Goal: Transaction & Acquisition: Purchase product/service

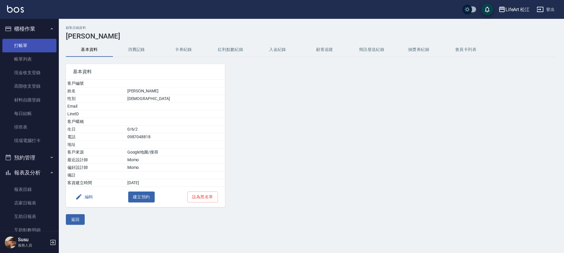
click at [23, 41] on link "打帳單" at bounding box center [29, 46] width 54 height 14
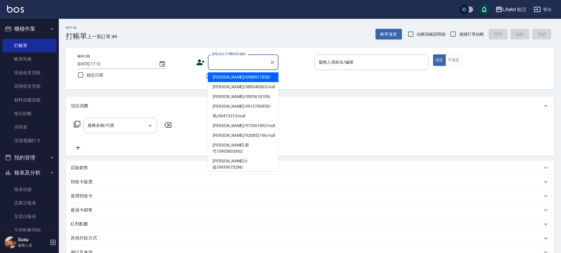
click at [229, 64] on input "顧客姓名/手機號碼/編號" at bounding box center [239, 62] width 56 height 10
click at [197, 65] on icon at bounding box center [201, 62] width 8 height 6
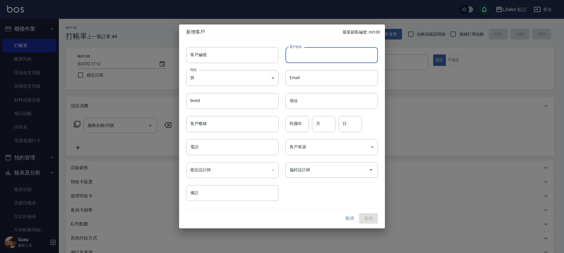
click at [328, 62] on input "客戶姓名" at bounding box center [332, 55] width 92 height 16
type input "y"
type input "曾小姐"
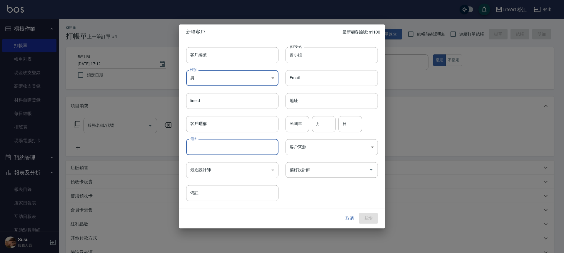
click at [252, 148] on input "電話" at bounding box center [232, 147] width 92 height 16
type input "0912857636"
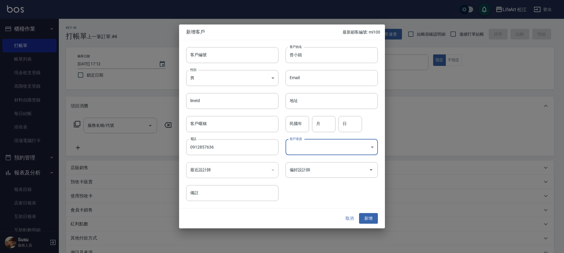
click at [344, 151] on body "LifeArt 松江 登出 櫃檯作業 打帳單 帳單列表 現金收支登錄 高階收支登錄 材料自購登錄 每日結帳 排班表 現場電腦打卡 預約管理 預約管理 單日預約…" at bounding box center [282, 161] width 564 height 323
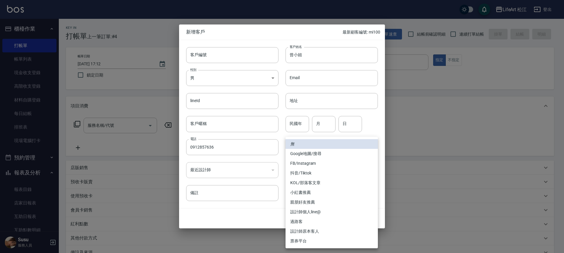
click at [314, 161] on li "FB/Instagram" at bounding box center [332, 164] width 92 height 10
type input "FB/Instagram"
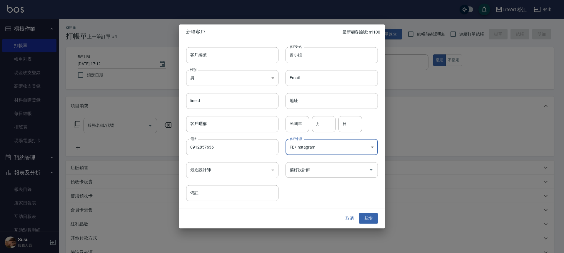
click at [363, 146] on body "LifeArt 松江 登出 櫃檯作業 打帳單 帳單列表 現金收支登錄 高階收支登錄 材料自購登錄 每日結帳 排班表 現場電腦打卡 預約管理 預約管理 單日預約…" at bounding box center [282, 161] width 564 height 323
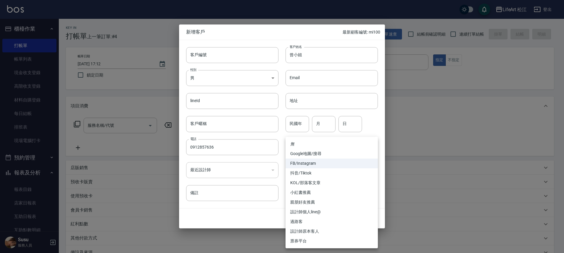
click at [329, 141] on li "無" at bounding box center [332, 144] width 92 height 10
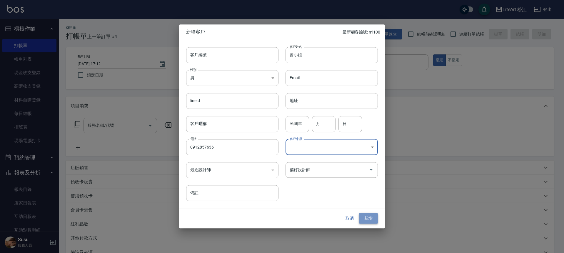
click at [367, 214] on button "新增" at bounding box center [368, 218] width 19 height 11
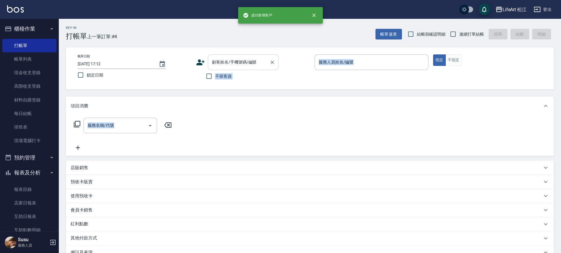
drag, startPoint x: 367, startPoint y: 214, endPoint x: 214, endPoint y: 58, distance: 219.1
click at [214, 58] on div "顧客姓名/手機號碼/編號 顧客姓名/手機號碼/編號" at bounding box center [243, 62] width 71 height 16
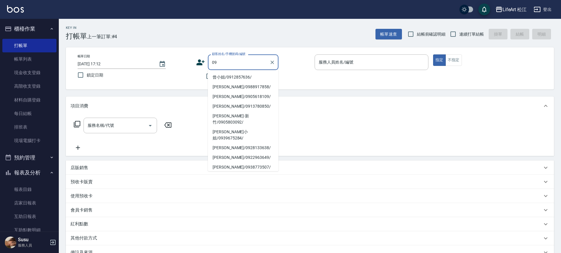
click at [232, 78] on li "曾小姐/0912857636/" at bounding box center [243, 77] width 71 height 10
type input "曾小姐/0912857636/"
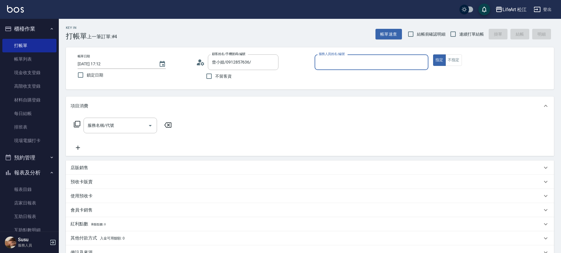
click at [369, 63] on input "服務人員姓名/編號" at bounding box center [371, 62] width 109 height 10
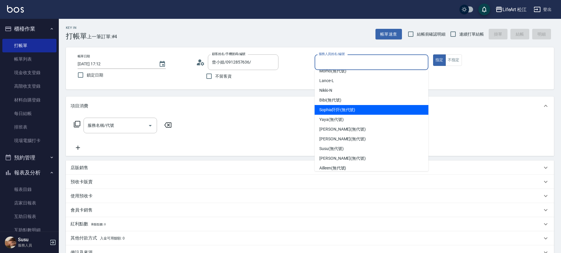
scroll to position [40, 0]
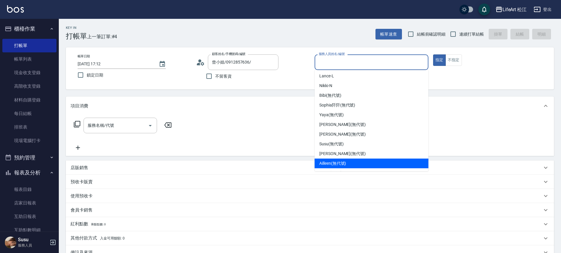
click at [340, 163] on span "Ailleen (無代號)" at bounding box center [332, 163] width 27 height 6
type input "Ailleen(無代號)"
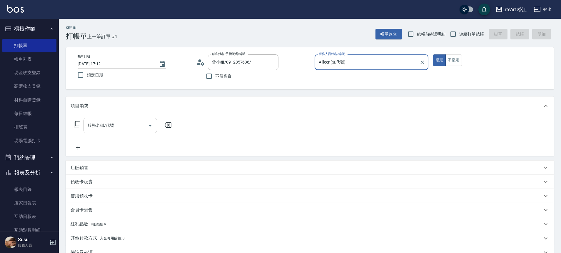
click at [118, 124] on input "服務名稱/代號" at bounding box center [115, 125] width 59 height 10
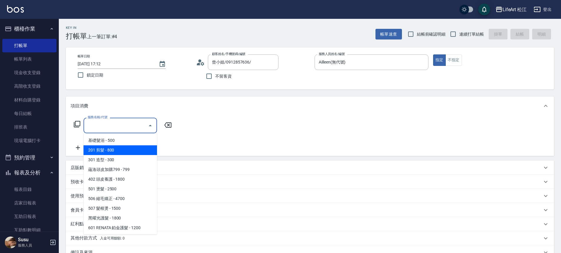
drag, startPoint x: 95, startPoint y: 148, endPoint x: 91, endPoint y: 150, distance: 4.1
click at [95, 148] on span "201 剪髮 - 800" at bounding box center [121, 150] width 74 height 10
type input "201 剪髮(201)"
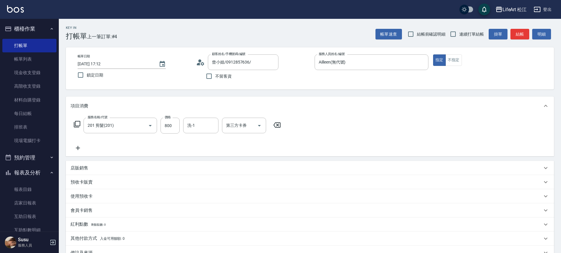
click at [79, 148] on icon at bounding box center [78, 148] width 4 height 4
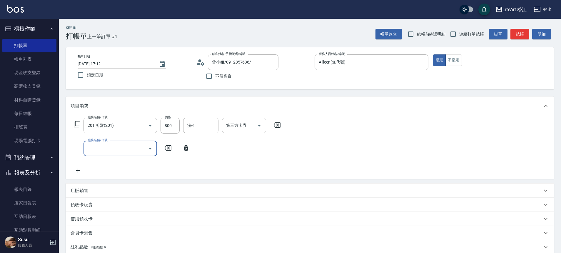
click at [119, 147] on input "服務名稱/代號" at bounding box center [115, 148] width 59 height 10
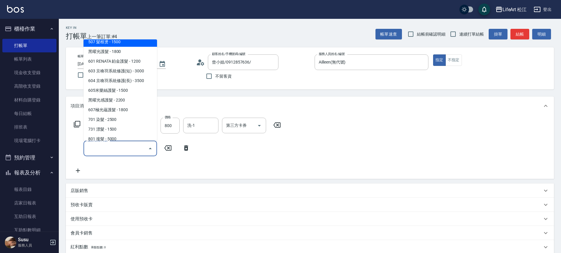
scroll to position [73, 0]
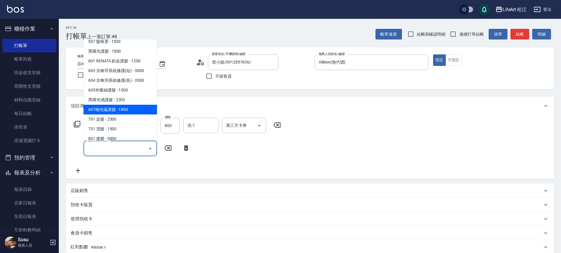
drag, startPoint x: 121, startPoint y: 90, endPoint x: 124, endPoint y: 112, distance: 22.3
click at [124, 112] on ul "基礎髮浴 - 500 201 剪髮 - 800 301 造型 - 300 蘊洛頭皮加購799 - 799 402 頭皮養護 - 1800 501 燙髮 - 2…" at bounding box center [121, 89] width 74 height 101
click at [124, 111] on span "607極光蘊護髮 - 1800" at bounding box center [121, 110] width 74 height 10
type input "607極光蘊護髮(607)"
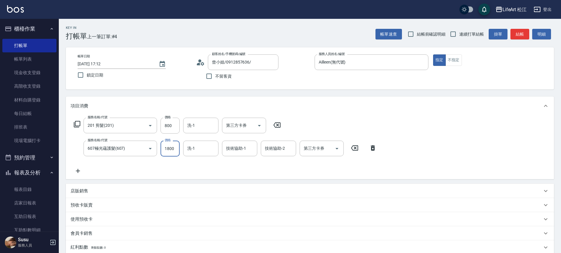
click at [169, 149] on input "1800" at bounding box center [170, 149] width 19 height 16
type input "2200"
click at [81, 169] on icon at bounding box center [78, 170] width 15 height 7
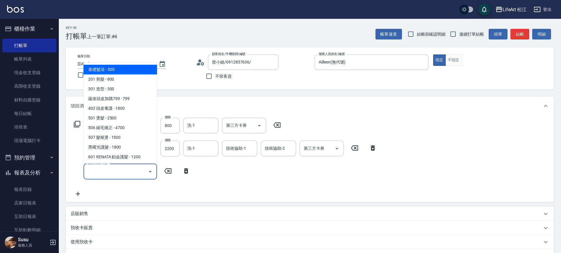
drag, startPoint x: 97, startPoint y: 174, endPoint x: 99, endPoint y: 169, distance: 5.1
click at [97, 174] on input "服務名稱/代號" at bounding box center [115, 171] width 59 height 10
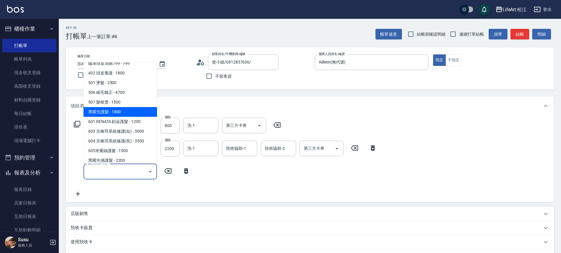
scroll to position [78, 0]
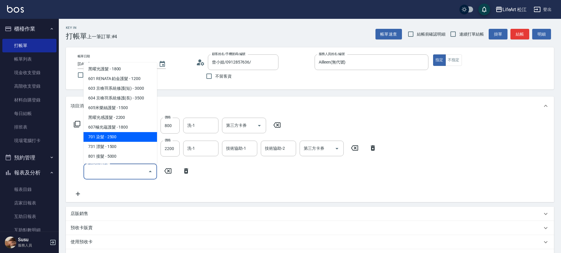
click at [115, 135] on span "701 染髮 - 2500" at bounding box center [121, 137] width 74 height 10
type input "701 染髮(701)"
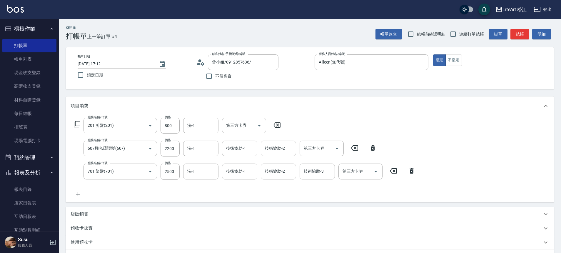
click at [79, 193] on icon at bounding box center [78, 194] width 15 height 7
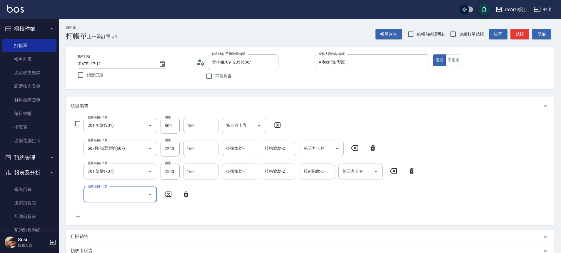
click at [98, 189] on div "服務名稱/代號" at bounding box center [121, 195] width 74 height 16
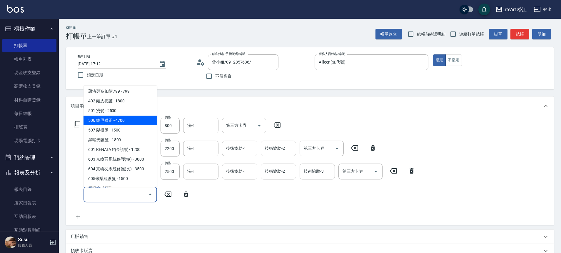
scroll to position [38, 0]
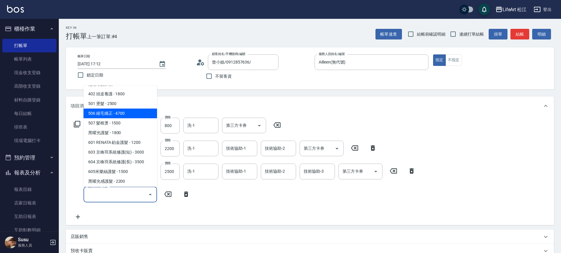
click at [127, 114] on span "506 縮毛矯正 - 4700" at bounding box center [121, 114] width 74 height 10
type input "506 縮毛矯正 (506)"
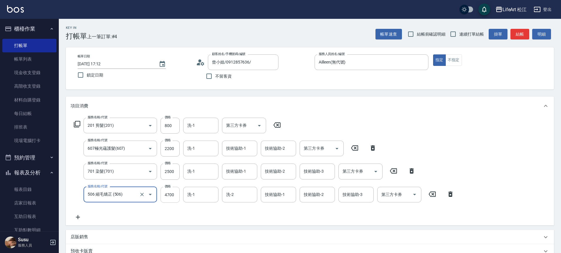
click at [174, 194] on input "4700" at bounding box center [170, 195] width 19 height 16
type input "1500"
click at [269, 192] on div "技術協助-1 技術協助-1" at bounding box center [278, 195] width 35 height 16
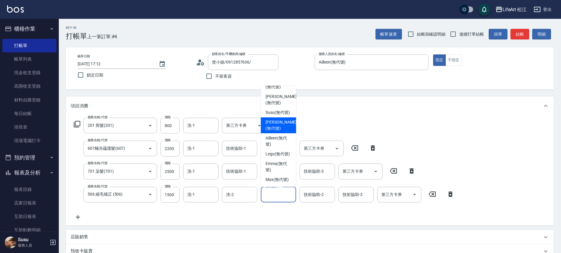
scroll to position [143, 0]
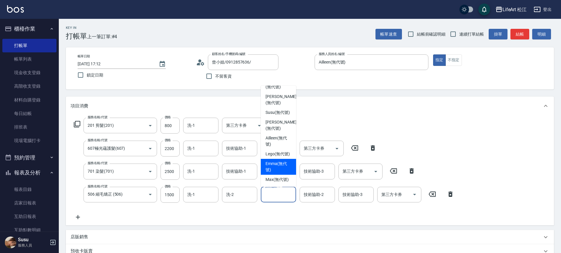
click at [279, 161] on span "Emma (無代號)" at bounding box center [279, 167] width 26 height 12
type input "Emma(無代號)"
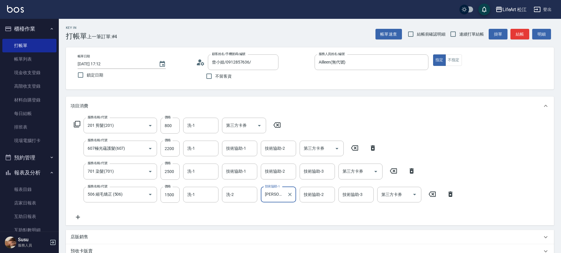
click at [276, 170] on div "技術協助-2 技術協助-2" at bounding box center [278, 172] width 35 height 16
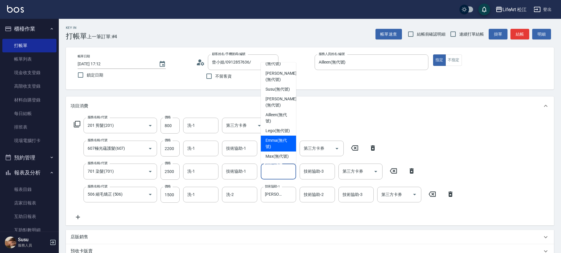
click at [278, 137] on span "Emma (無代號)" at bounding box center [279, 143] width 26 height 12
type input "Emma(無代號)"
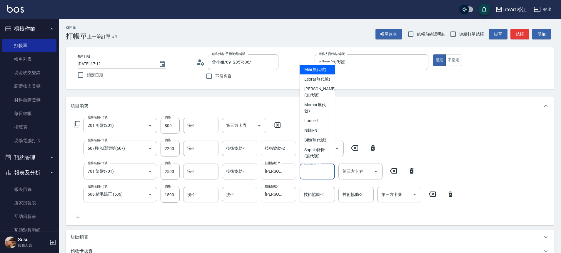
click at [315, 174] on input "技術協助-3" at bounding box center [317, 171] width 30 height 10
click at [313, 137] on span "Emma (無代號)" at bounding box center [317, 143] width 26 height 12
type input "Emma(無代號)"
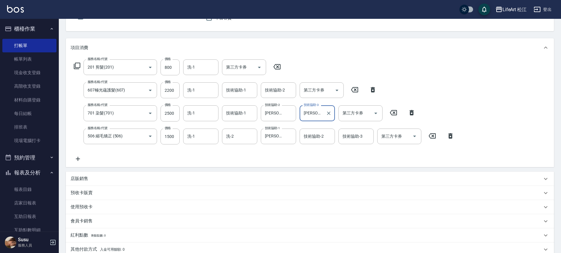
scroll to position [142, 0]
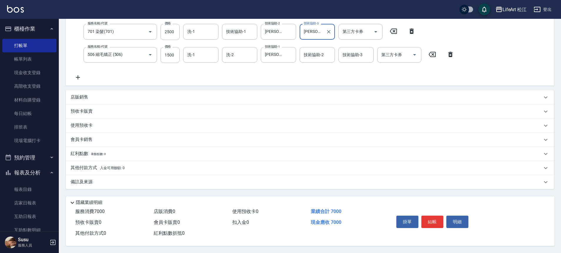
click at [96, 169] on div "其他付款方式 入金可用餘額: 0" at bounding box center [310, 168] width 488 height 14
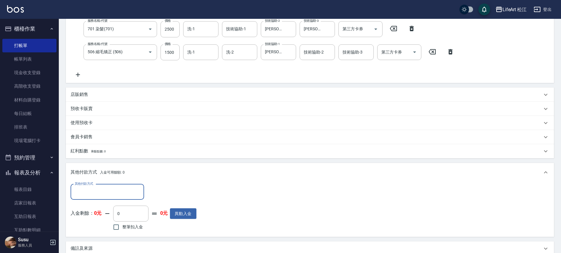
scroll to position [0, 0]
click at [138, 189] on input "其他付款方式" at bounding box center [107, 192] width 68 height 10
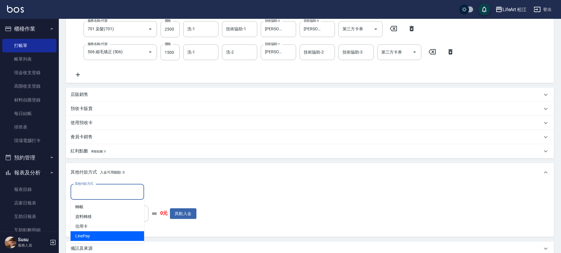
click at [118, 232] on span "LinePay" at bounding box center [108, 236] width 74 height 10
type input "LinePay"
click at [118, 232] on input "整筆扣入金" at bounding box center [116, 227] width 12 height 12
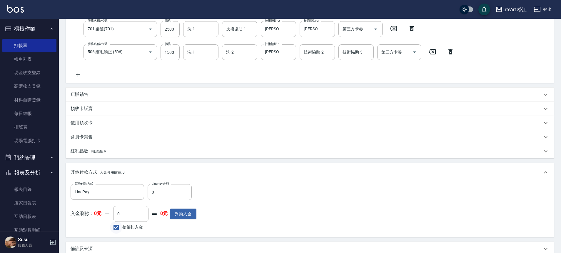
click at [118, 229] on input "整筆扣入金" at bounding box center [116, 227] width 12 height 12
checkbox input "false"
click at [163, 192] on input "0" at bounding box center [170, 192] width 44 height 16
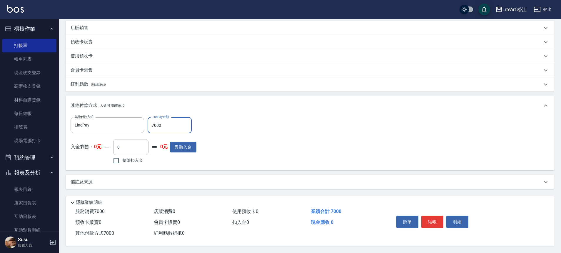
scroll to position [212, 0]
type input "7000"
click at [126, 179] on div "備註及來源" at bounding box center [307, 182] width 472 height 6
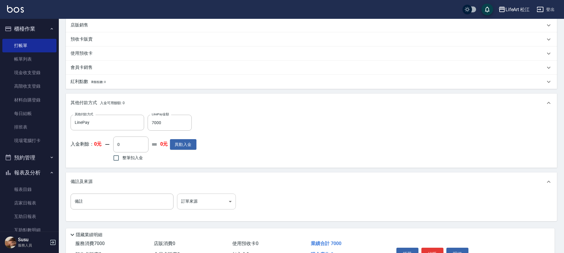
click at [180, 204] on body "LifeArt 松江 登出 櫃檯作業 打帳單 帳單列表 現金收支登錄 高階收支登錄 材料自購登錄 每日結帳 排班表 現場電腦打卡 預約管理 預約管理 單日預約…" at bounding box center [282, 36] width 564 height 497
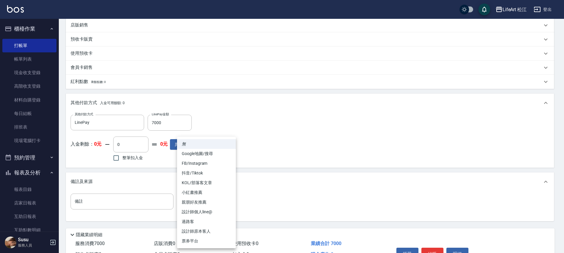
click at [203, 162] on li "FB/Instagram" at bounding box center [206, 164] width 59 height 10
type input "FB/Instagram"
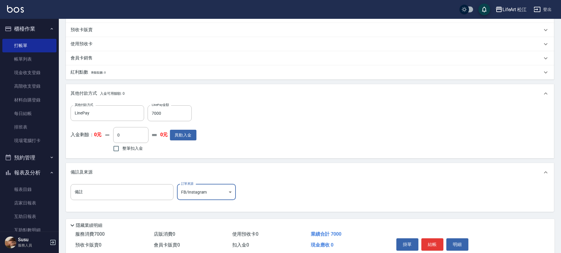
scroll to position [247, 0]
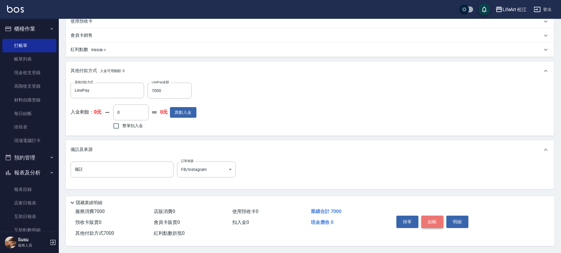
click at [437, 218] on button "結帳" at bounding box center [433, 222] width 22 height 12
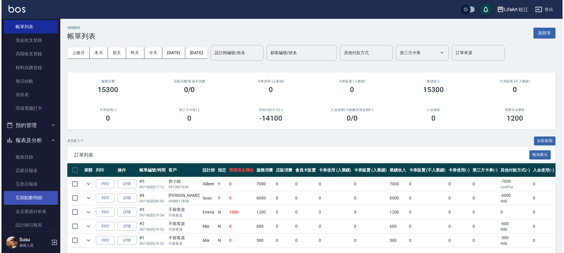
scroll to position [53, 0]
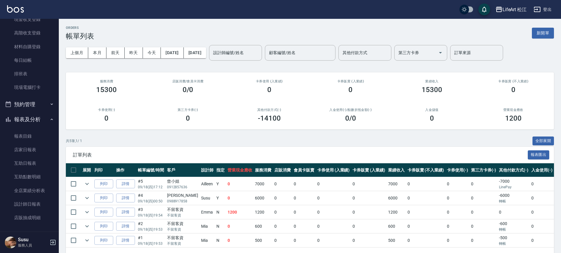
click at [20, 197] on li "設計師日報表" at bounding box center [29, 204] width 54 height 14
click at [44, 194] on link "全店業績分析表" at bounding box center [29, 191] width 54 height 14
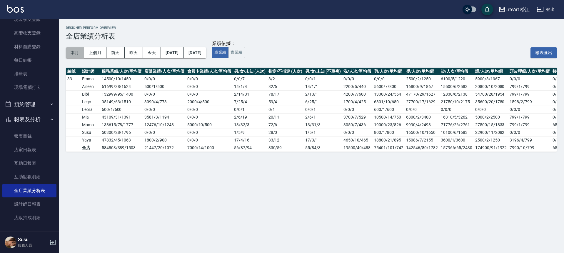
click at [74, 53] on button "本月" at bounding box center [75, 52] width 18 height 11
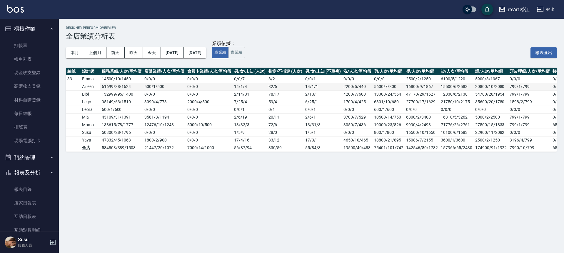
click at [101, 85] on td "61699 / 38 / 1624" at bounding box center [121, 87] width 43 height 8
drag, startPoint x: 116, startPoint y: 86, endPoint x: 100, endPoint y: 86, distance: 15.3
click at [100, 86] on td "61699 / 38 / 1624" at bounding box center [121, 87] width 43 height 8
click at [36, 48] on link "打帳單" at bounding box center [29, 46] width 54 height 14
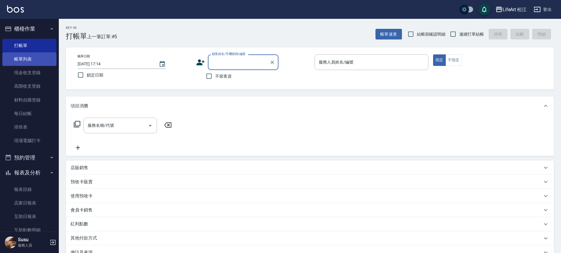
click at [25, 60] on link "帳單列表" at bounding box center [29, 59] width 54 height 14
click at [25, 56] on link "帳單列表" at bounding box center [29, 59] width 54 height 14
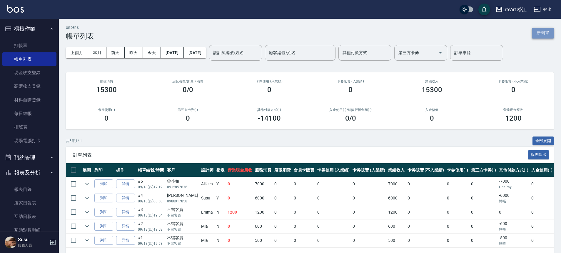
click at [545, 34] on button "新開單" at bounding box center [543, 33] width 22 height 11
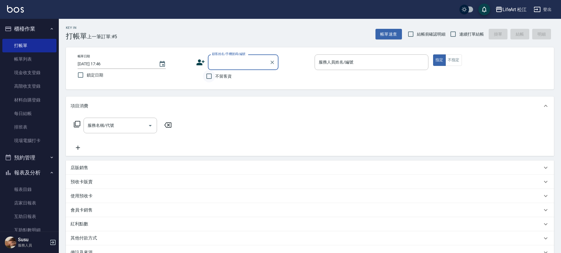
type input "2"
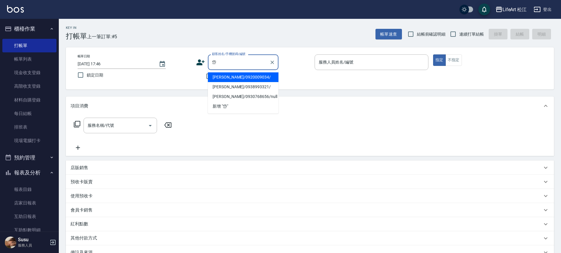
click at [219, 79] on li "陳岱鈺/0920009034/" at bounding box center [243, 77] width 71 height 10
type input "陳岱鈺/0920009034/"
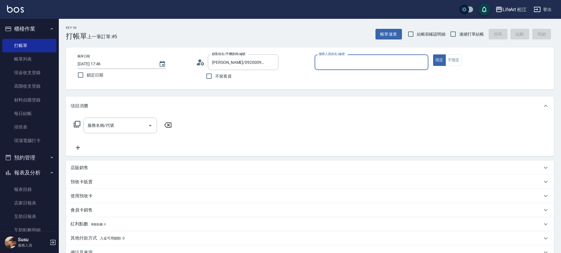
type input "Momo(無代號)"
click at [139, 124] on input "服務名稱/代號" at bounding box center [115, 127] width 59 height 10
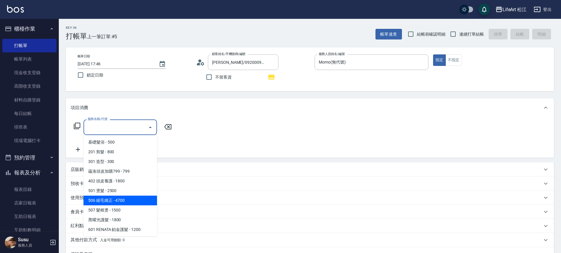
click at [111, 197] on span "506 縮毛矯正 - 4700" at bounding box center [121, 201] width 74 height 10
type input "506 縮毛矯正 (506)"
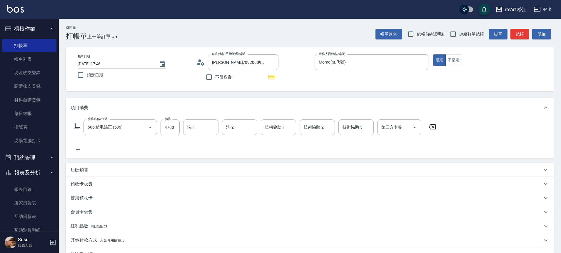
click at [79, 153] on icon at bounding box center [78, 149] width 15 height 7
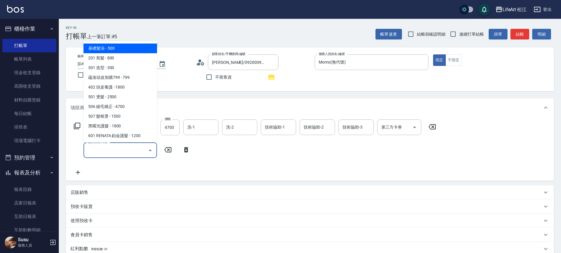
click at [95, 151] on input "服務名稱/代號" at bounding box center [115, 150] width 59 height 10
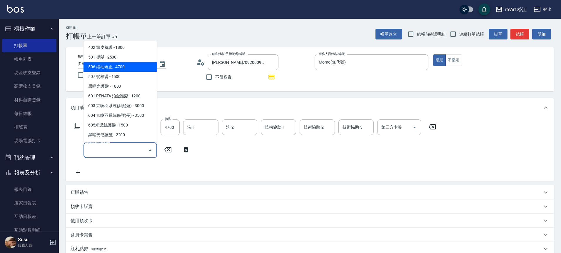
scroll to position [78, 0]
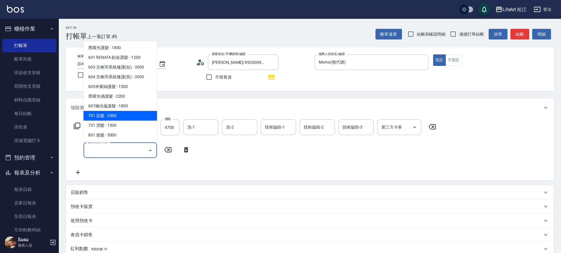
drag, startPoint x: 107, startPoint y: 119, endPoint x: 104, endPoint y: 125, distance: 6.5
click at [107, 119] on span "701 染髮 - 2500" at bounding box center [121, 116] width 74 height 10
type input "701 染髮(701)"
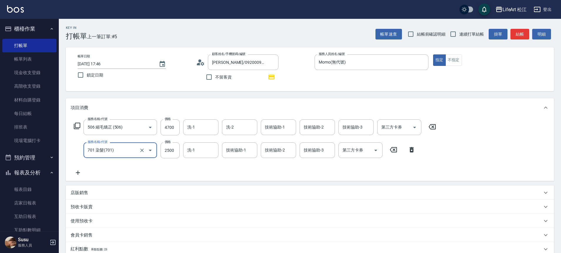
click at [79, 176] on icon at bounding box center [78, 172] width 15 height 7
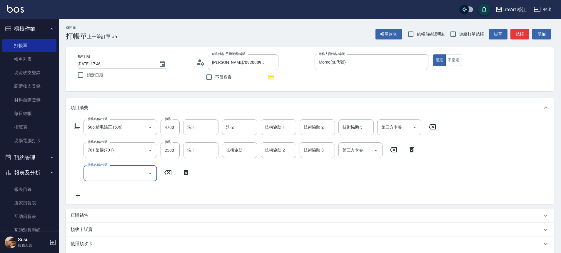
click at [99, 177] on input "服務名稱/代號" at bounding box center [115, 173] width 59 height 10
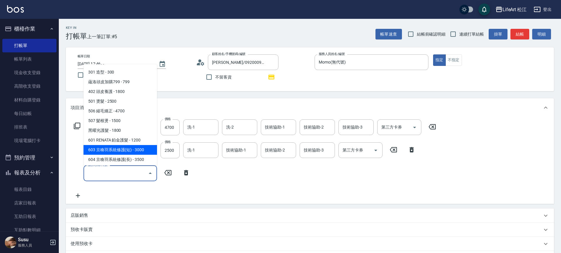
scroll to position [19, 0]
drag, startPoint x: 138, startPoint y: 147, endPoint x: 149, endPoint y: 152, distance: 12.1
click at [138, 146] on span "603 京喚羽系統修護(短) - 3000" at bounding box center [121, 150] width 74 height 10
type input "603 京喚羽系統修護(短)(603)"
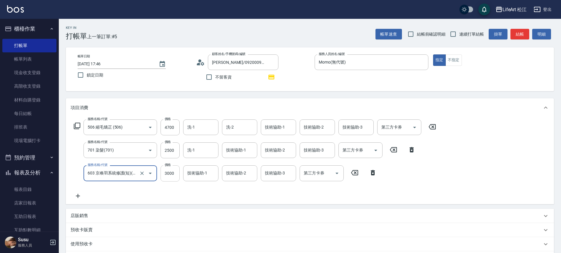
click at [174, 171] on input "3000" at bounding box center [170, 173] width 19 height 16
click at [177, 174] on input "3000" at bounding box center [170, 173] width 19 height 16
type input "2500"
click at [171, 152] on input "2500" at bounding box center [170, 150] width 19 height 16
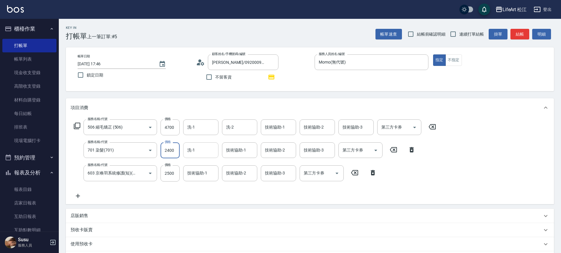
type input "2400"
click at [197, 146] on input "洗-1" at bounding box center [201, 150] width 30 height 10
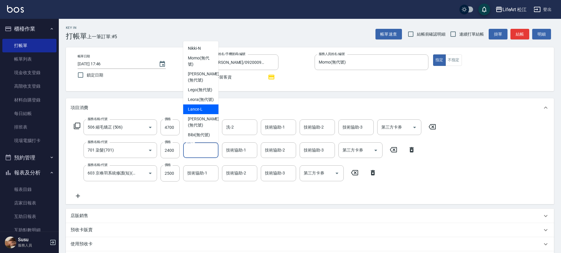
scroll to position [114, 0]
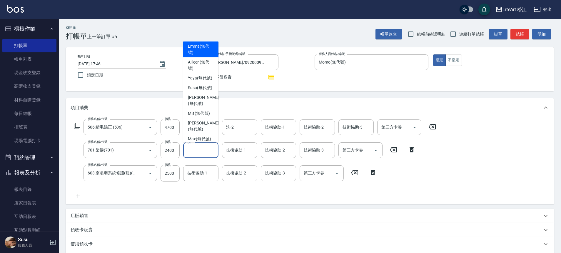
click at [211, 57] on div "Emma (無代號)" at bounding box center [200, 49] width 35 height 16
type input "Emma(無代號)"
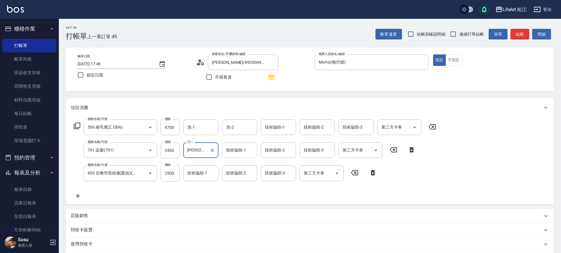
click at [236, 151] on div "技術協助-1 技術協助-1" at bounding box center [239, 150] width 35 height 16
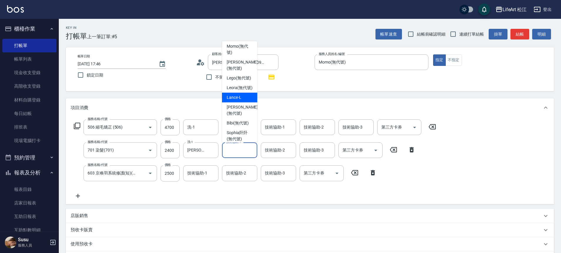
scroll to position [85, 0]
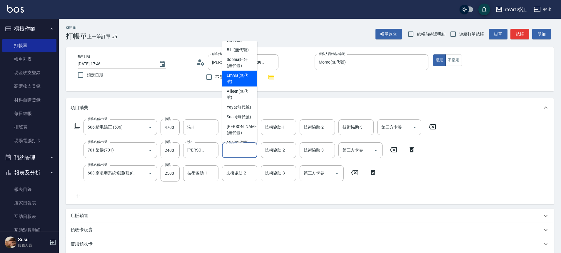
click at [242, 85] on span "Emma (無代號)" at bounding box center [240, 78] width 26 height 12
type input "Emma(無代號)"
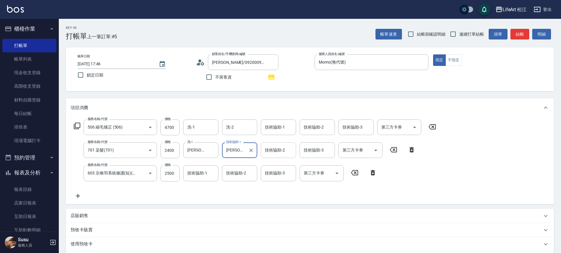
click at [282, 147] on div "技術協助-2 技術協助-2" at bounding box center [278, 150] width 35 height 16
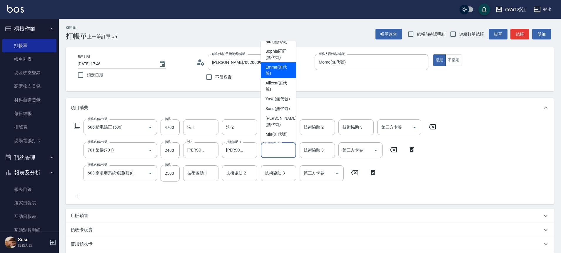
scroll to position [83, 0]
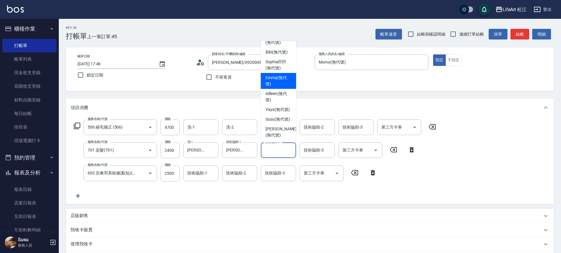
click at [276, 87] on span "Emma (無代號)" at bounding box center [279, 81] width 26 height 12
type input "Emma(無代號)"
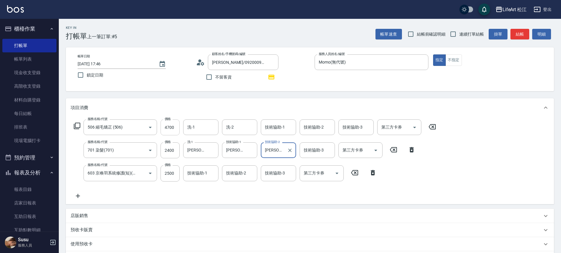
click at [172, 128] on input "4700" at bounding box center [170, 127] width 19 height 16
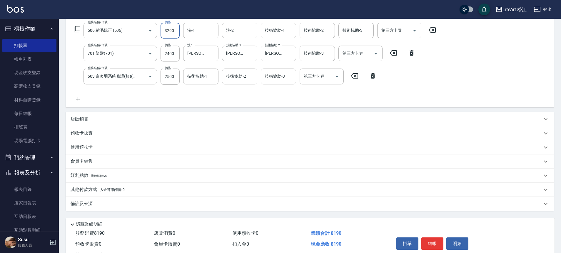
scroll to position [121, 0]
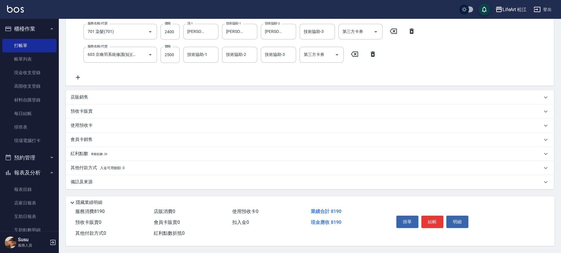
type input "3290"
click at [105, 151] on p "紅利點數 剩餘點數: 23" at bounding box center [89, 154] width 37 height 6
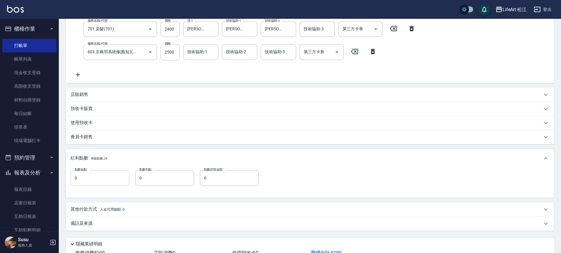
click at [102, 179] on input "0" at bounding box center [100, 178] width 59 height 16
type input "16"
click at [108, 212] on p "其他付款方式 入金可用餘額: 0" at bounding box center [98, 209] width 54 height 6
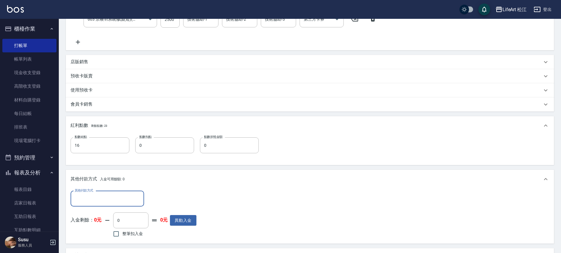
scroll to position [230, 0]
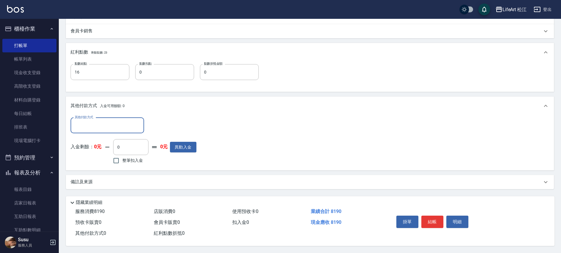
click at [117, 124] on input "其他付款方式" at bounding box center [107, 125] width 68 height 10
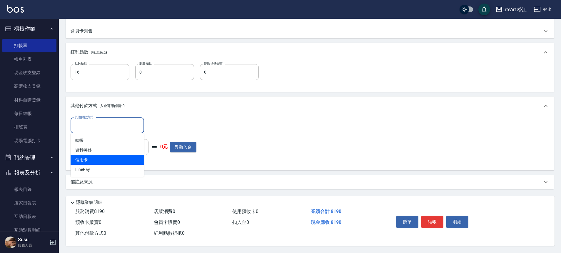
click at [110, 155] on span "信用卡" at bounding box center [108, 160] width 74 height 10
type input "信用卡"
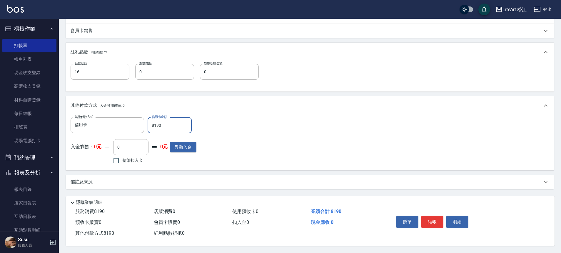
type input "8190"
click at [161, 175] on div "備註及來源" at bounding box center [310, 182] width 488 height 14
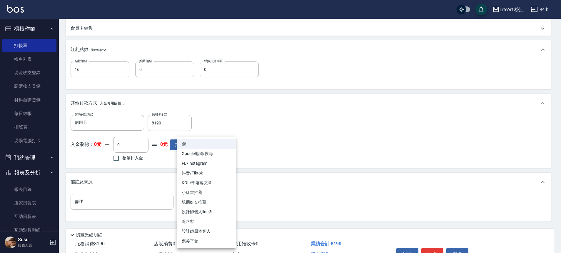
click at [203, 198] on body "LifeArt 松江 登出 櫃檯作業 打帳單 帳單列表 現金收支登錄 高階收支登錄 材料自購登錄 每日結帳 排班表 現場電腦打卡 預約管理 預約管理 單日預約…" at bounding box center [280, 27] width 561 height 515
click at [204, 208] on li "設計師個人line@" at bounding box center [206, 212] width 59 height 10
type input "設計師個人line@"
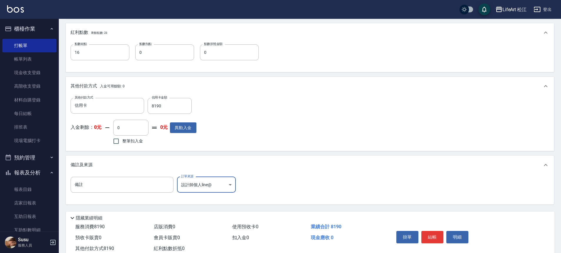
scroll to position [265, 0]
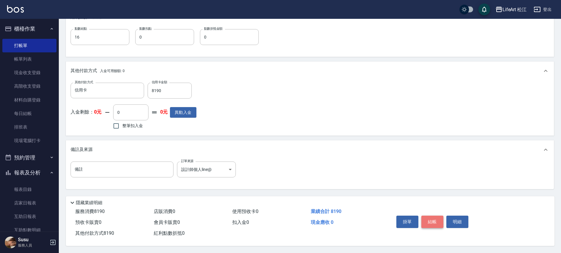
click at [428, 219] on button "結帳" at bounding box center [433, 222] width 22 height 12
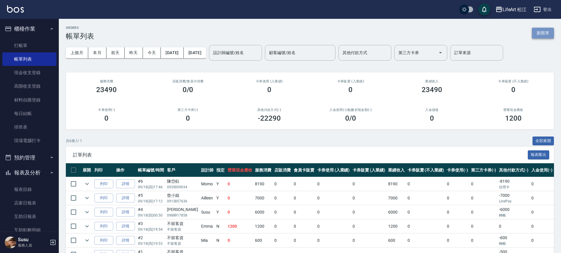
click at [548, 31] on button "新開單" at bounding box center [543, 33] width 22 height 11
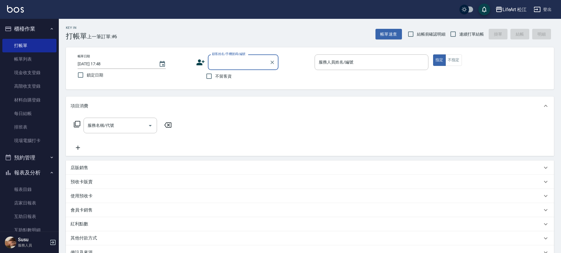
type input "h"
type input "從"
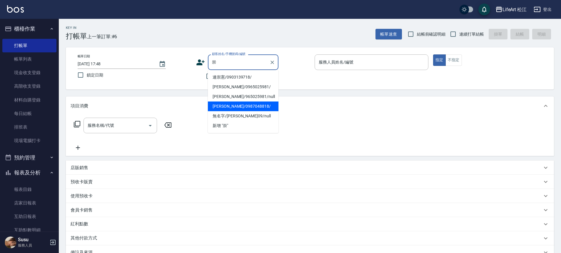
click at [234, 107] on li "王崇仁/0987048818/" at bounding box center [243, 106] width 71 height 10
type input "王崇仁/0987048818/"
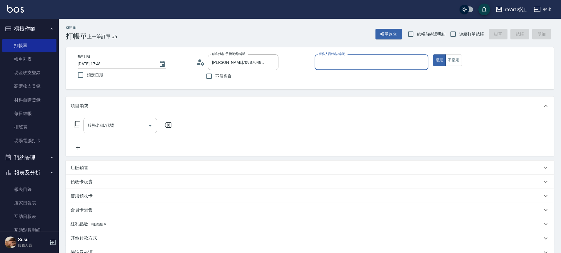
type input "Momo(無代號)"
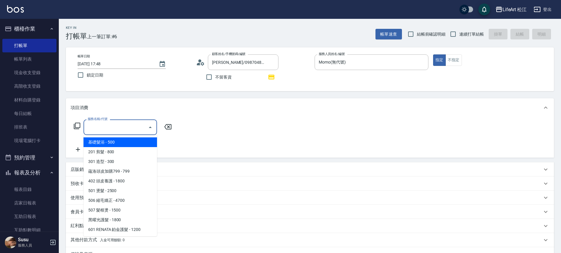
click at [126, 131] on input "服務名稱/代號" at bounding box center [115, 127] width 59 height 10
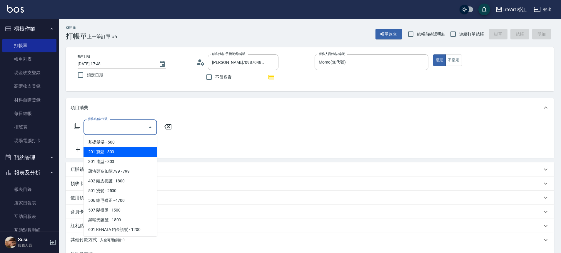
click at [124, 153] on span "201 剪髮 - 800" at bounding box center [121, 152] width 74 height 10
type input "201 剪髮(201)"
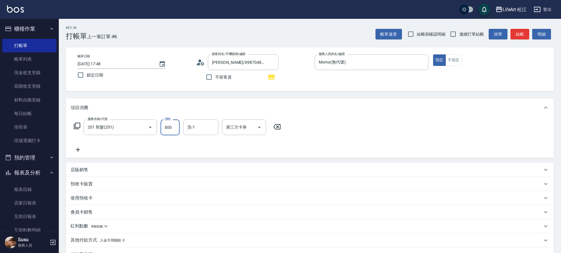
click at [166, 126] on input "800" at bounding box center [170, 127] width 19 height 16
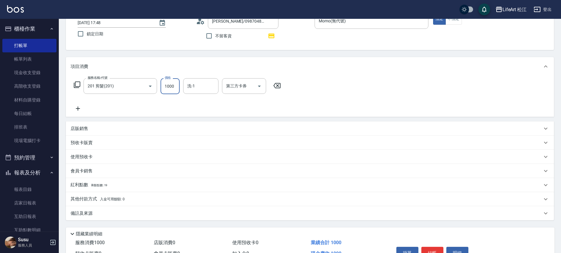
scroll to position [75, 0]
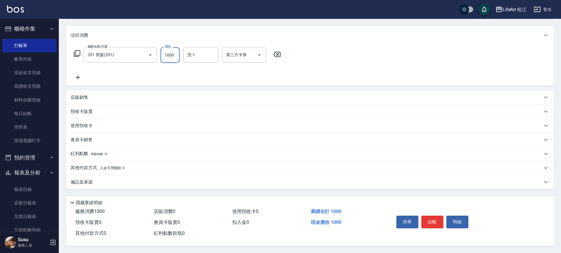
type input "1000"
click at [107, 154] on p "紅利點數 剩餘點數: 19" at bounding box center [89, 154] width 37 height 6
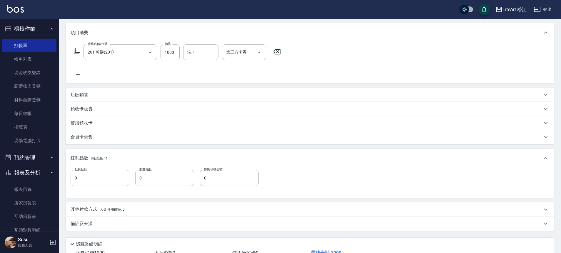
click at [99, 177] on input "0" at bounding box center [100, 178] width 59 height 16
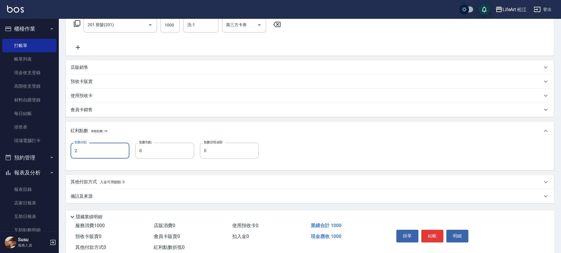
scroll to position [119, 0]
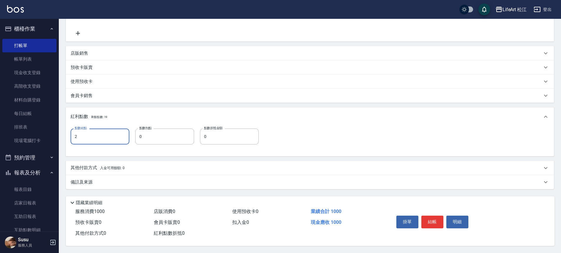
type input "2"
click at [117, 182] on div "備註及來源" at bounding box center [307, 182] width 472 height 6
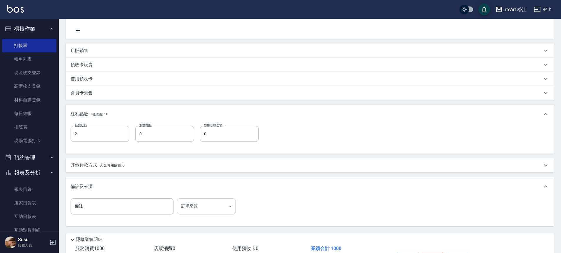
click at [210, 207] on body "LifeArt 松江 登出 櫃檯作業 打帳單 帳單列表 現金收支登錄 高階收支登錄 材料自購登錄 每日結帳 排班表 現場電腦打卡 預約管理 預約管理 單日預約…" at bounding box center [280, 85] width 561 height 409
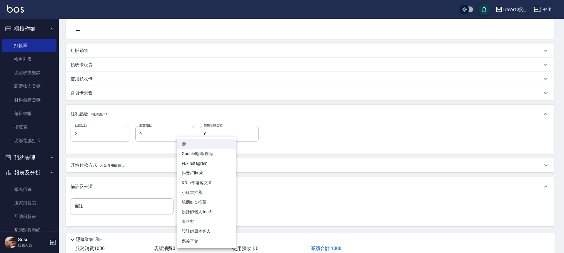
click at [210, 207] on li "設計師個人line@" at bounding box center [206, 212] width 59 height 10
type input "設計師個人line@"
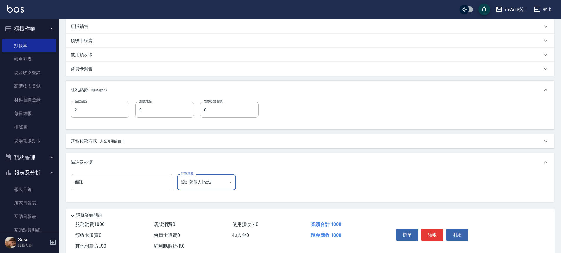
scroll to position [159, 0]
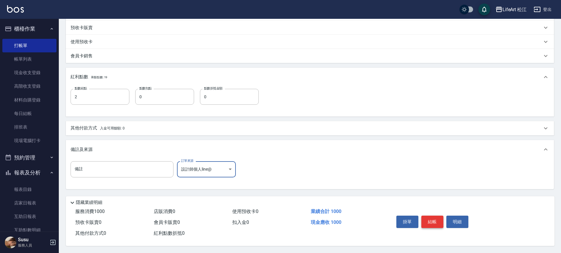
click at [430, 218] on button "結帳" at bounding box center [433, 222] width 22 height 12
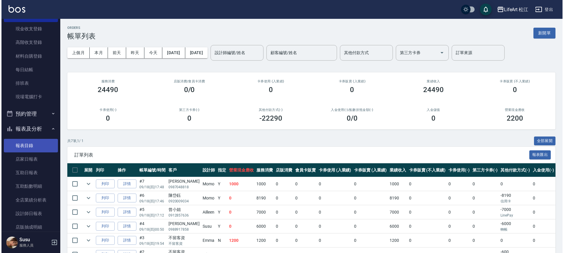
scroll to position [68, 0]
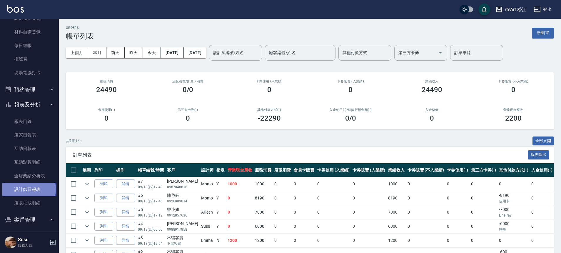
click at [29, 189] on link "設計師日報表" at bounding box center [29, 190] width 54 height 14
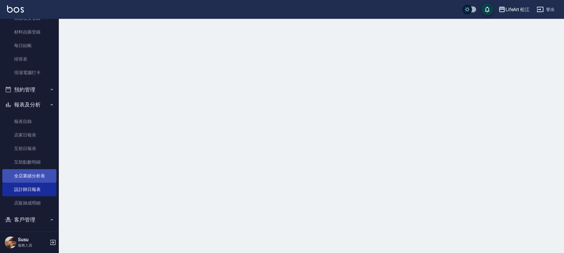
click at [34, 179] on link "全店業績分析表" at bounding box center [29, 176] width 54 height 14
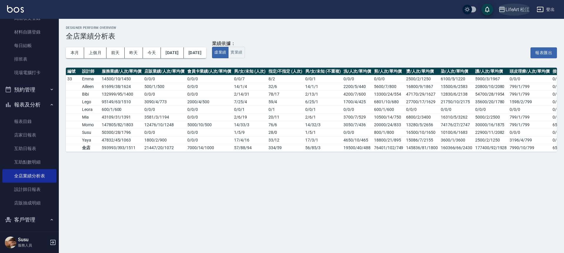
click at [511, 9] on div "LifeArt 松江" at bounding box center [518, 9] width 24 height 7
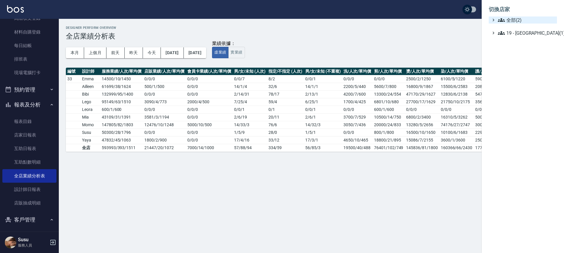
click at [515, 19] on span "全部(2)" at bounding box center [526, 19] width 57 height 7
click at [515, 27] on span "LifeArt Space" at bounding box center [526, 27] width 58 height 7
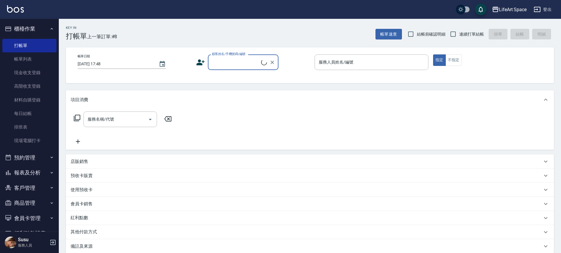
click at [49, 172] on icon "button" at bounding box center [51, 172] width 5 height 5
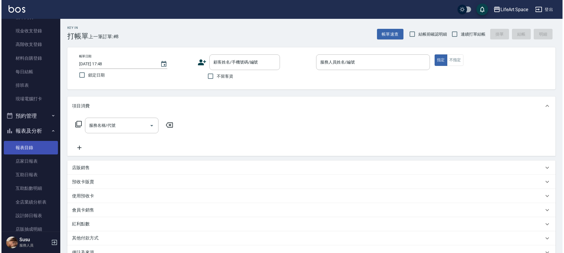
scroll to position [114, 0]
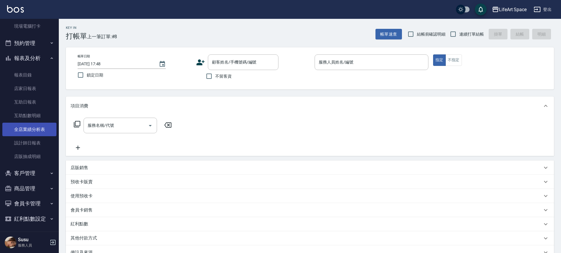
click at [39, 125] on link "全店業績分析表" at bounding box center [29, 130] width 54 height 14
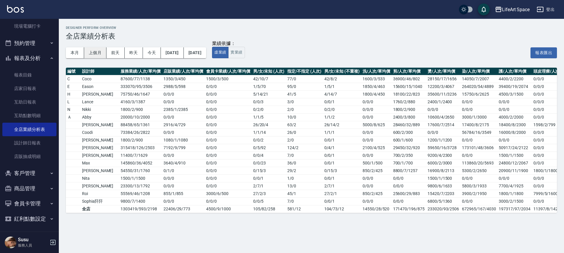
click at [92, 51] on button "上個月" at bounding box center [95, 52] width 22 height 11
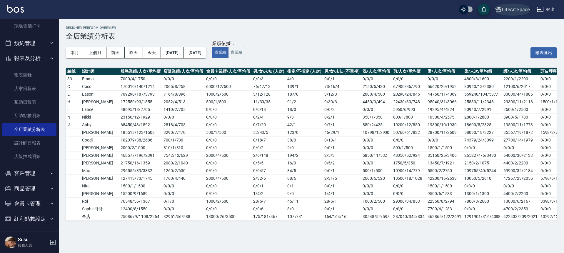
click at [512, 4] on button "LifeArt Space" at bounding box center [512, 10] width 39 height 12
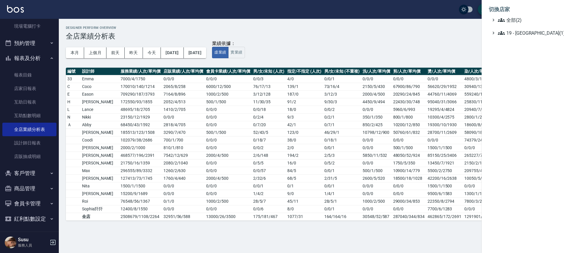
click at [515, 14] on li "切換店家" at bounding box center [523, 9] width 68 height 14
click at [515, 18] on span "全部(2)" at bounding box center [526, 19] width 57 height 7
click at [517, 37] on span "LifeArt 松江" at bounding box center [526, 37] width 58 height 7
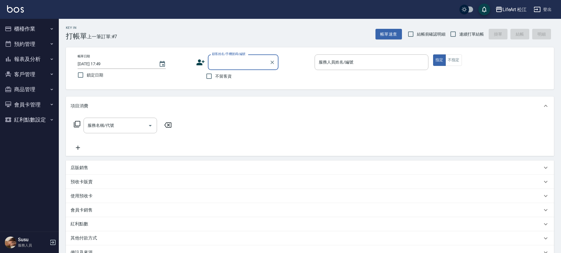
click at [48, 60] on button "報表及分析" at bounding box center [29, 58] width 54 height 15
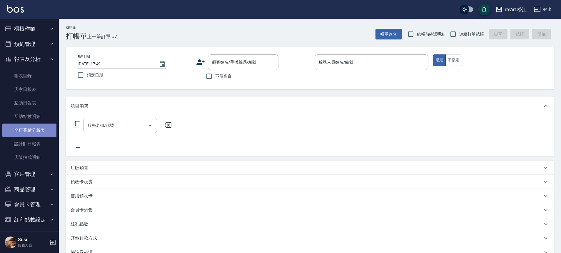
click at [32, 131] on link "全店業績分析表" at bounding box center [29, 131] width 54 height 14
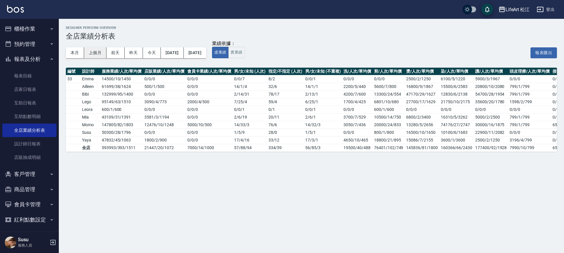
click at [94, 49] on button "上個月" at bounding box center [95, 52] width 22 height 11
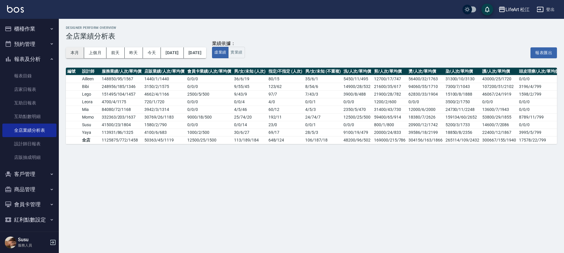
click at [76, 53] on button "本月" at bounding box center [75, 52] width 18 height 11
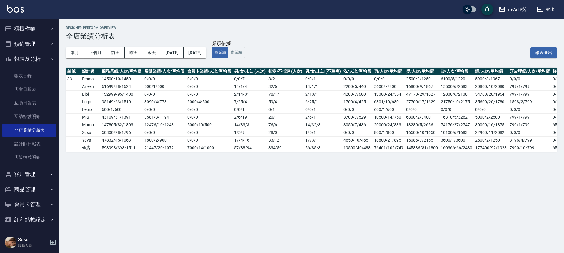
click at [33, 28] on button "櫃檯作業" at bounding box center [29, 28] width 54 height 15
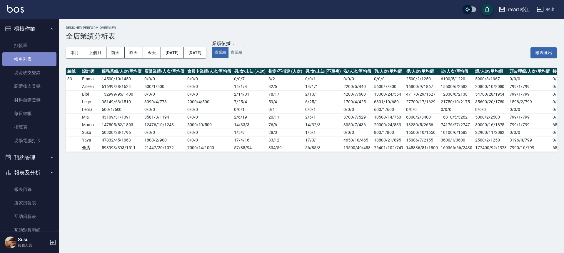
click at [34, 62] on link "帳單列表" at bounding box center [29, 59] width 54 height 14
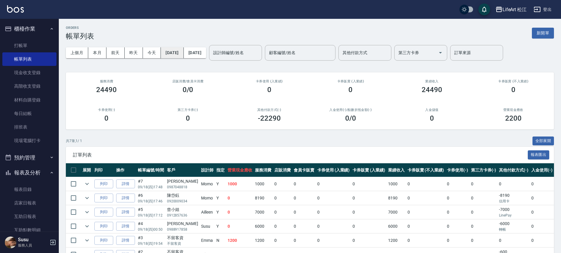
click at [184, 54] on button "[DATE]" at bounding box center [172, 52] width 23 height 11
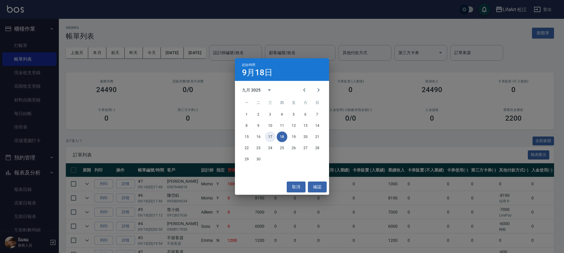
click at [274, 137] on button "17" at bounding box center [270, 136] width 11 height 11
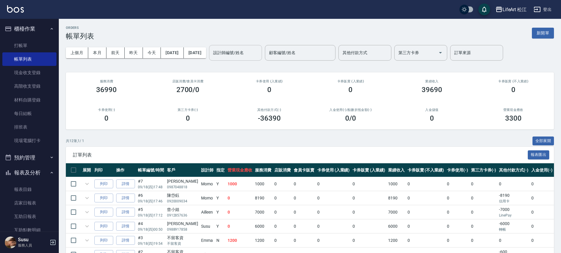
click at [235, 52] on div "設計師編號/姓名 設計師編號/姓名" at bounding box center [235, 53] width 53 height 16
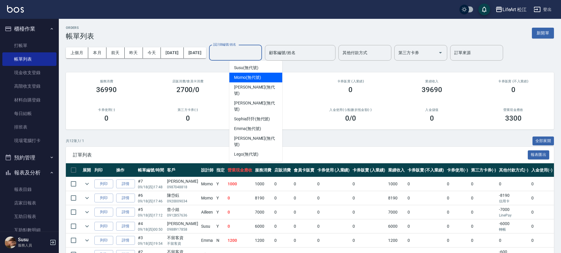
click at [256, 77] on span "Momo (無代號)" at bounding box center [247, 77] width 27 height 6
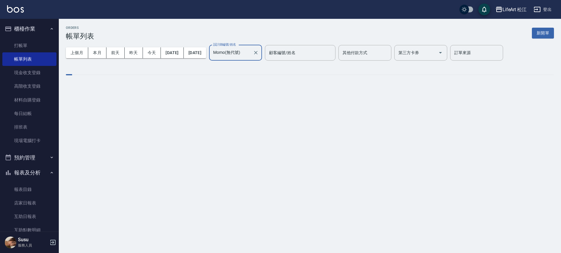
type input "Momo(無代號)"
